Goal: Transaction & Acquisition: Book appointment/travel/reservation

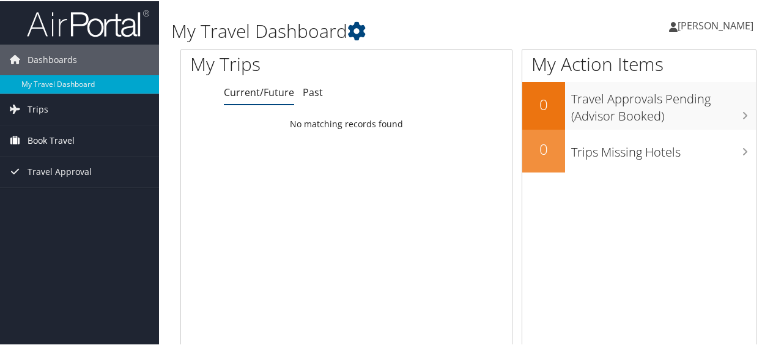
click at [59, 137] on span "Book Travel" at bounding box center [51, 139] width 47 height 31
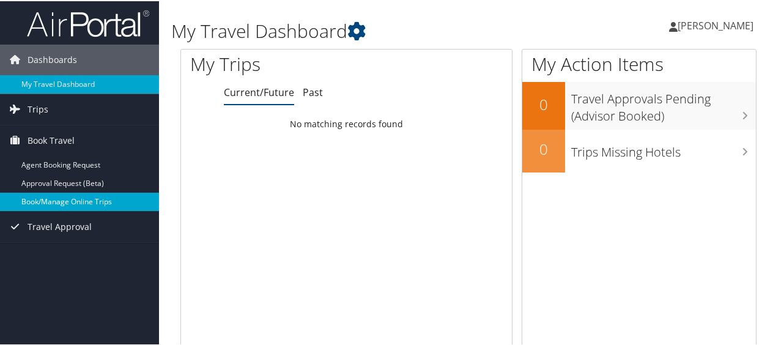
click at [70, 197] on link "Book/Manage Online Trips" at bounding box center [79, 200] width 159 height 18
